Goal: Transaction & Acquisition: Purchase product/service

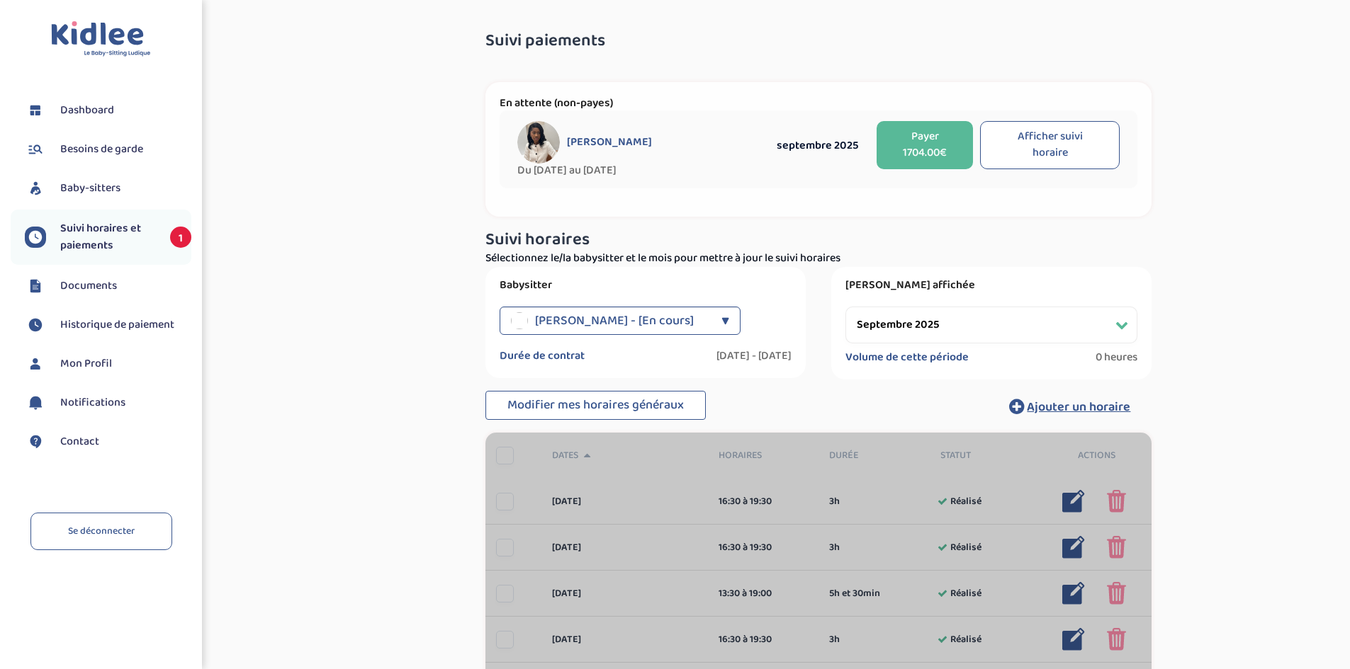
select select "septembre 2025"
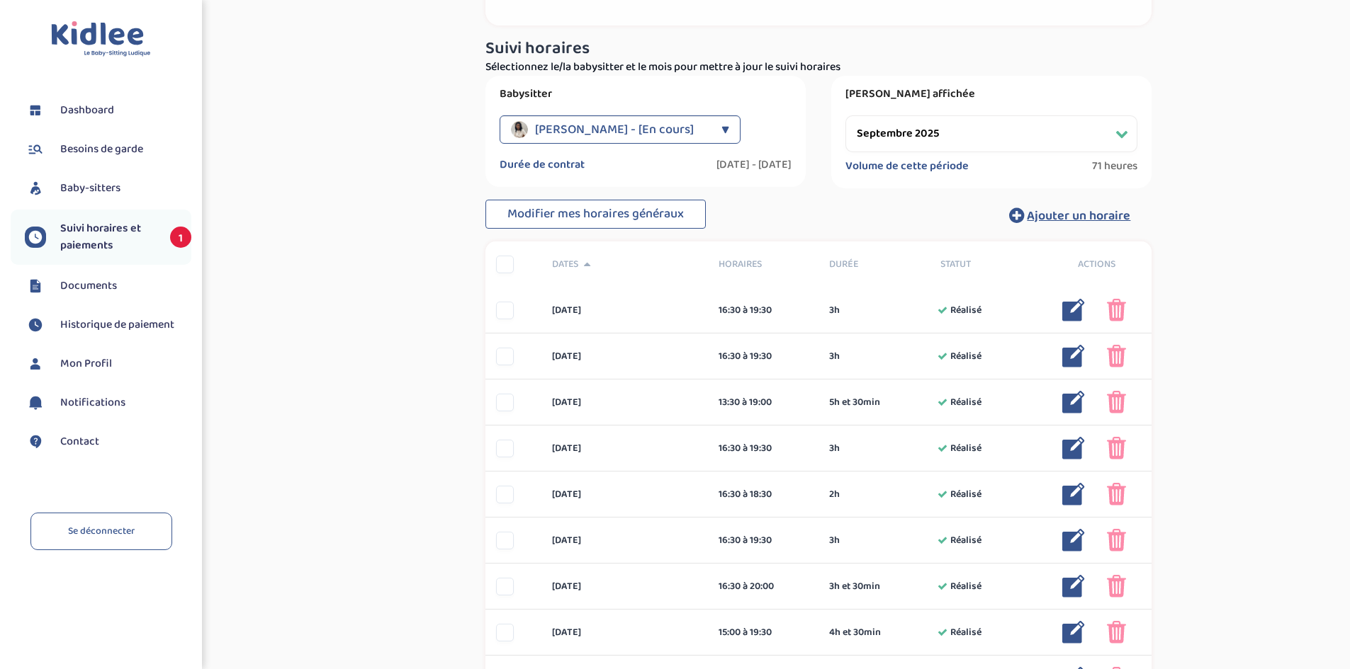
scroll to position [71, 0]
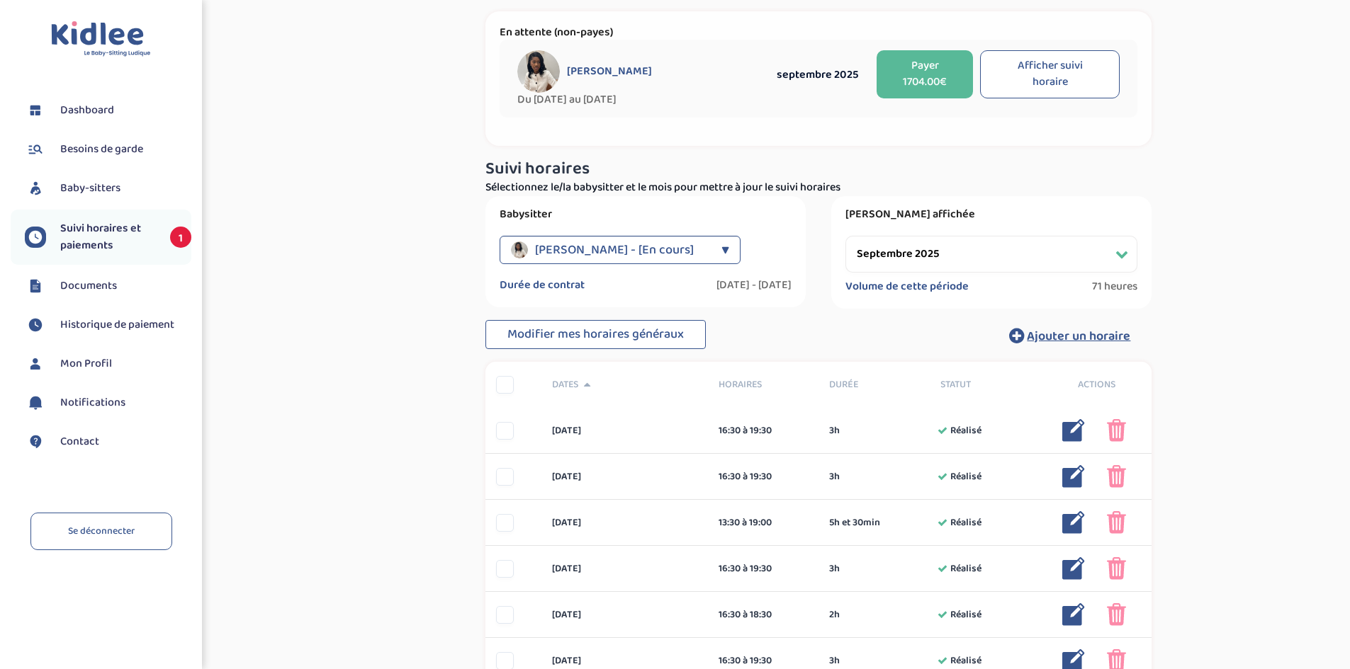
click at [904, 57] on button "Payer 1704.00€" at bounding box center [924, 74] width 96 height 48
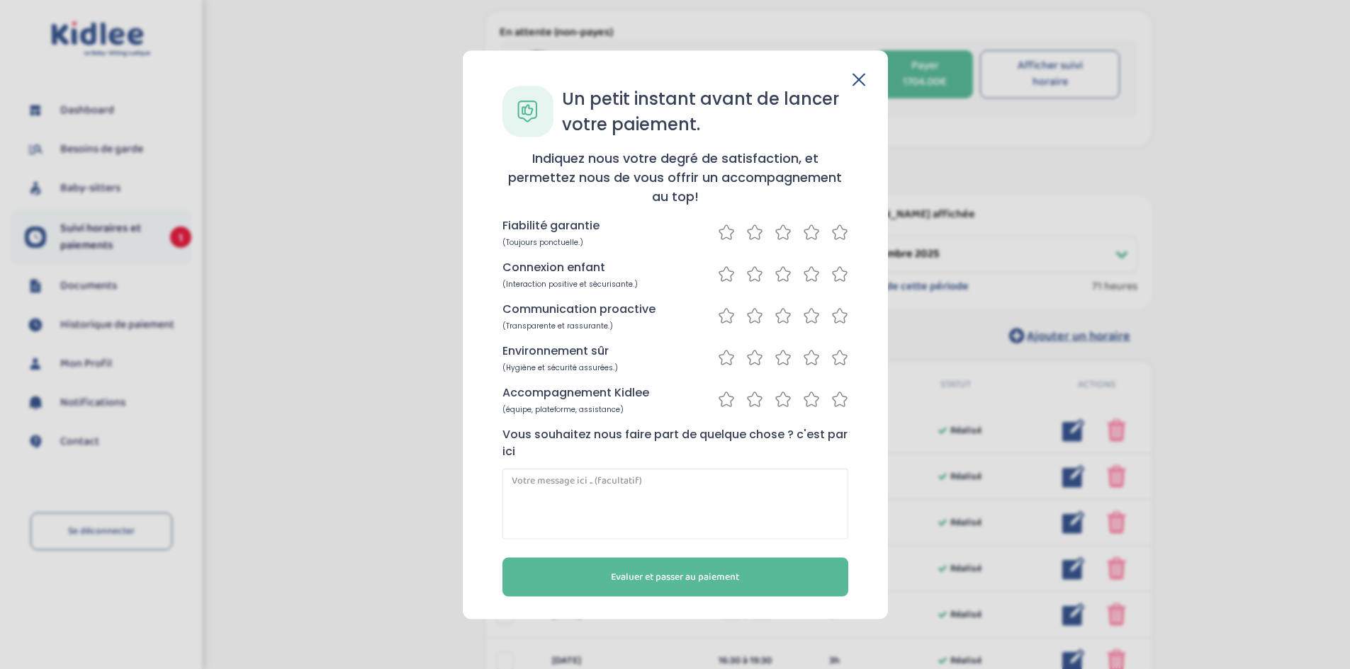
click at [805, 229] on icon at bounding box center [811, 232] width 17 height 18
click at [813, 276] on icon at bounding box center [811, 274] width 17 height 18
click at [814, 323] on icon at bounding box center [811, 316] width 17 height 18
click at [810, 359] on icon at bounding box center [811, 358] width 17 height 18
click at [809, 401] on icon at bounding box center [811, 399] width 17 height 18
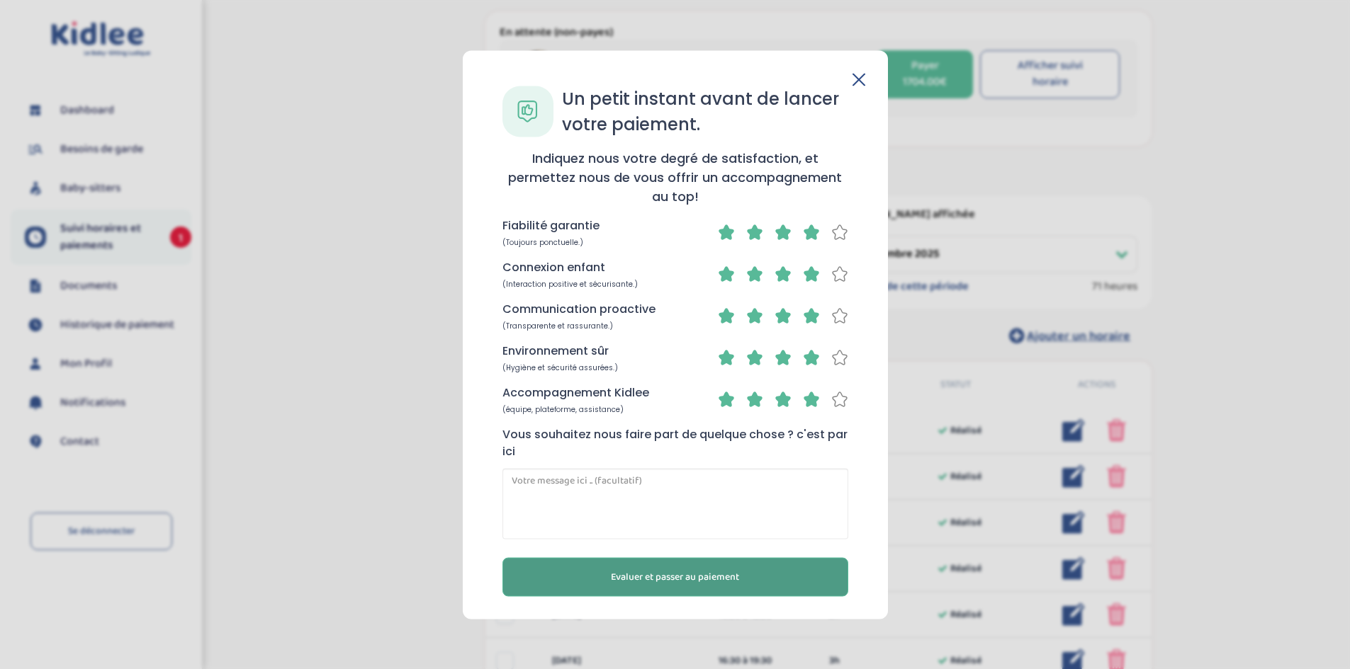
click at [718, 570] on span "Evaluer et passer au paiement" at bounding box center [675, 577] width 128 height 15
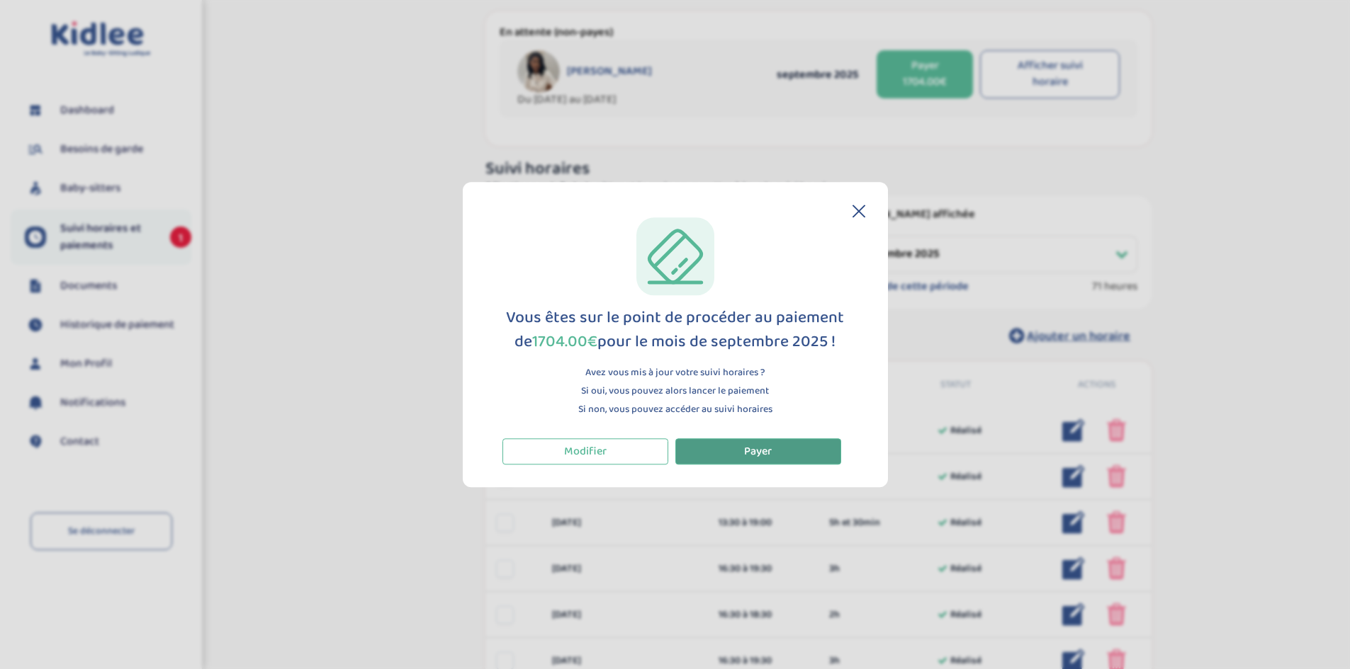
click at [745, 455] on span "Payer" at bounding box center [758, 452] width 28 height 18
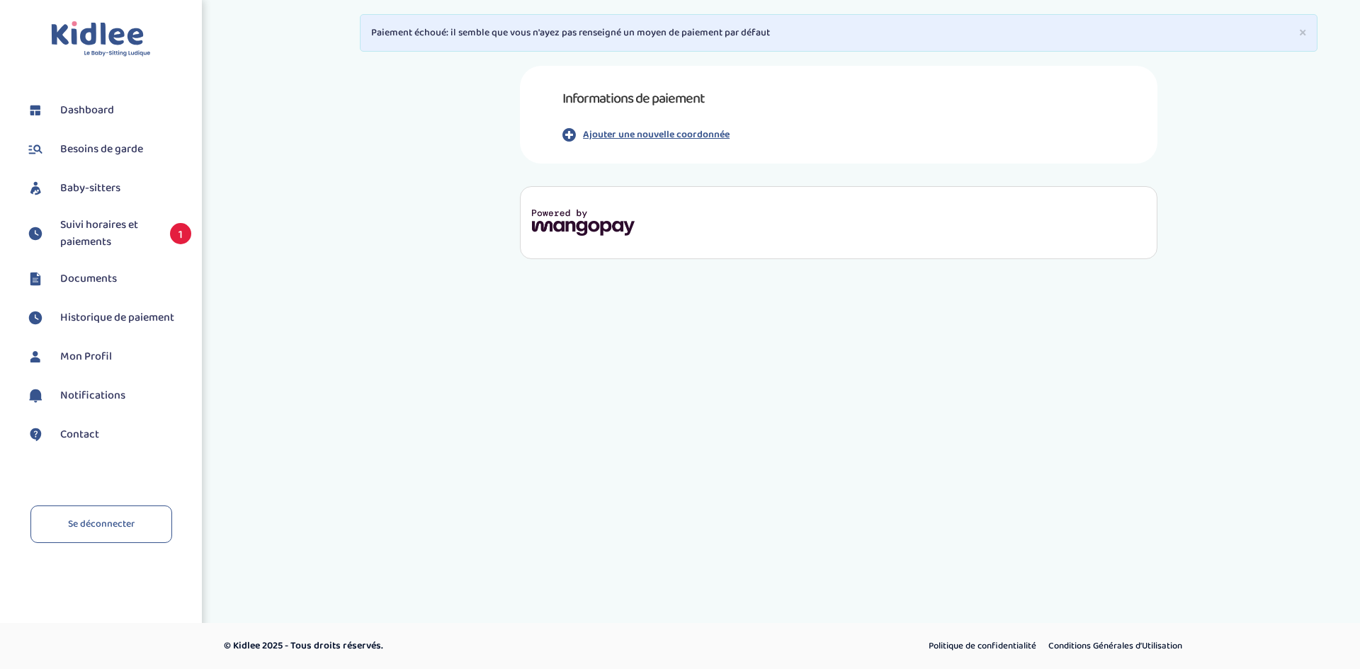
click at [647, 132] on p "Ajouter une nouvelle coordonnée" at bounding box center [656, 135] width 147 height 15
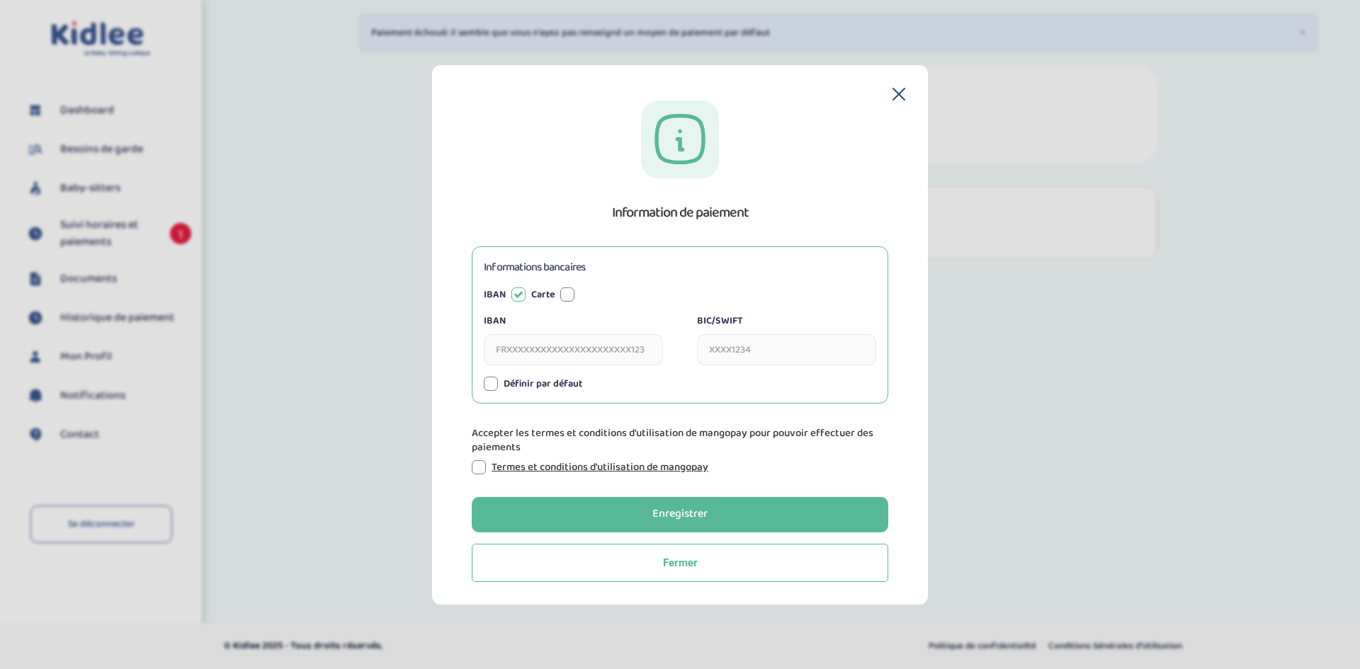
click at [545, 343] on input "IBAN" at bounding box center [573, 349] width 179 height 31
click at [711, 550] on button "Fermer" at bounding box center [680, 563] width 417 height 38
